Goal: Information Seeking & Learning: Learn about a topic

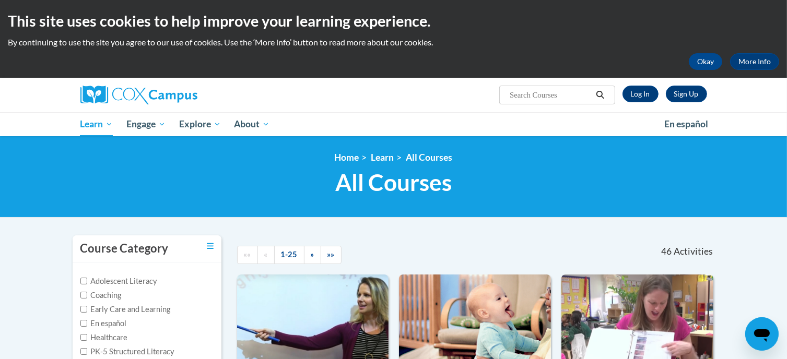
click at [562, 98] on input "Search..." at bounding box center [551, 95] width 84 height 13
click at [542, 96] on input "power oflanguage" at bounding box center [551, 95] width 84 height 13
type input "power l"
click at [600, 96] on icon "Search" at bounding box center [599, 95] width 9 height 8
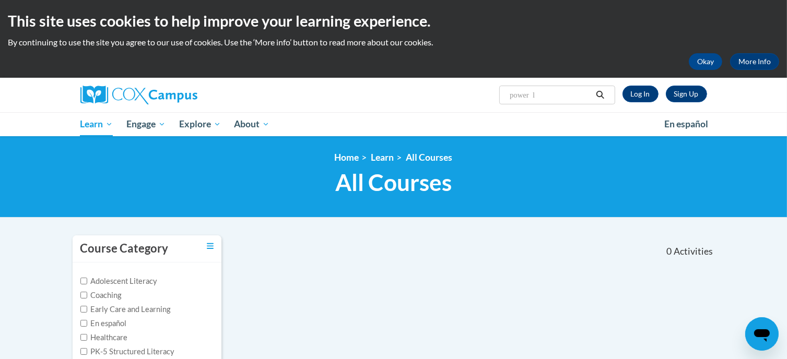
click at [550, 99] on input "power l" at bounding box center [551, 95] width 84 height 13
type input "power of language"
click at [601, 91] on icon "Search" at bounding box center [600, 95] width 8 height 8
type input "power of language"
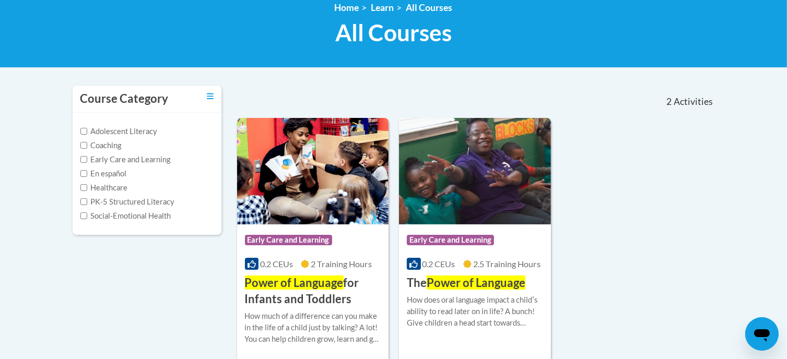
scroll to position [158, 0]
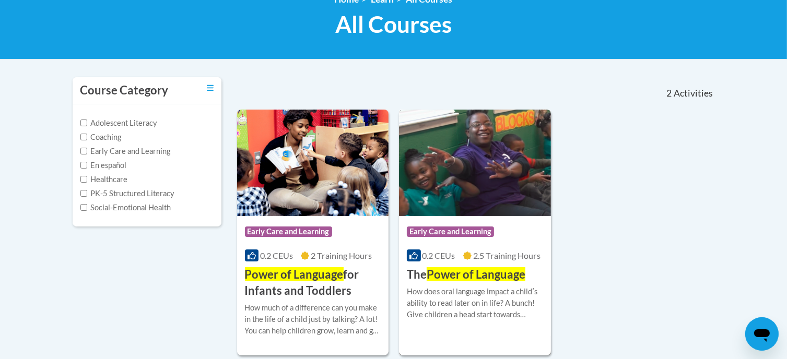
click at [485, 296] on div "How does oral language impact a childʹs ability to read later on in life? A bun…" at bounding box center [475, 303] width 136 height 34
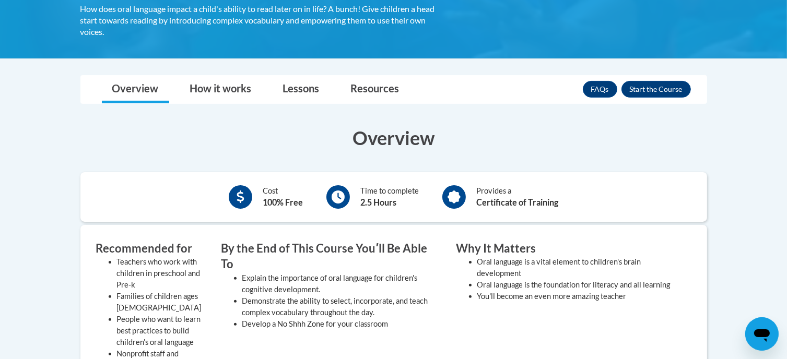
scroll to position [215, 0]
